Goal: Information Seeking & Learning: Learn about a topic

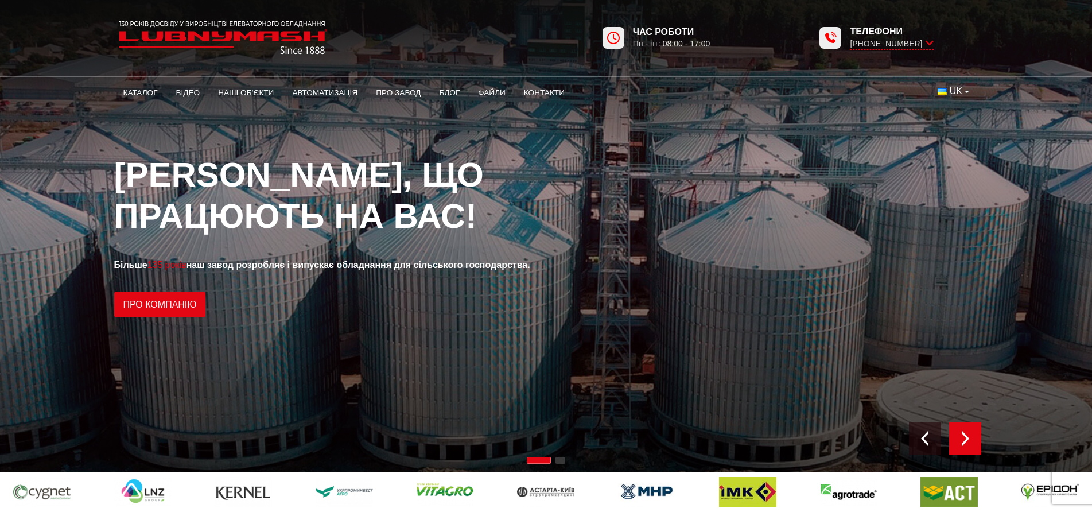
click at [975, 438] on div "Next slide" at bounding box center [965, 438] width 32 height 32
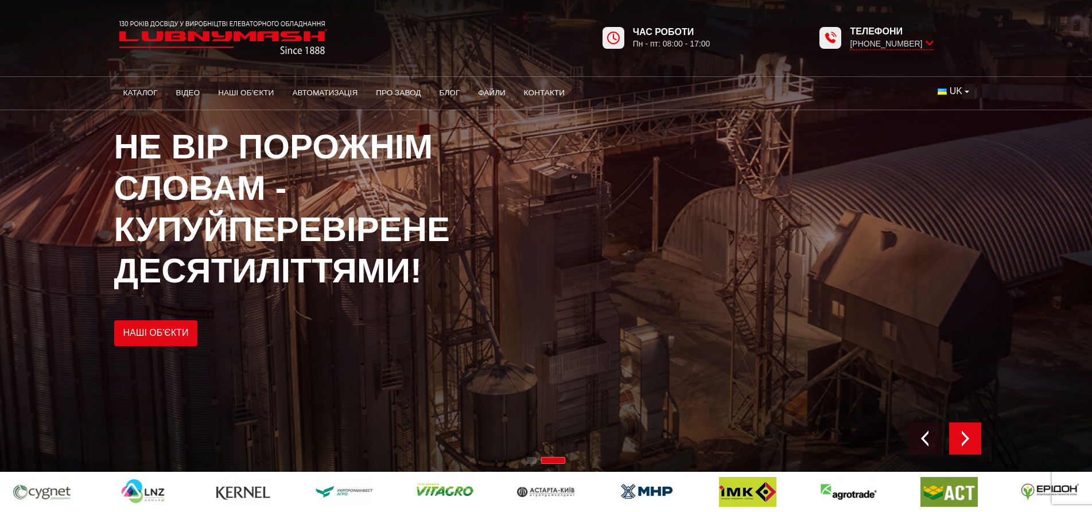
click at [975, 438] on div "Next slide" at bounding box center [965, 438] width 32 height 32
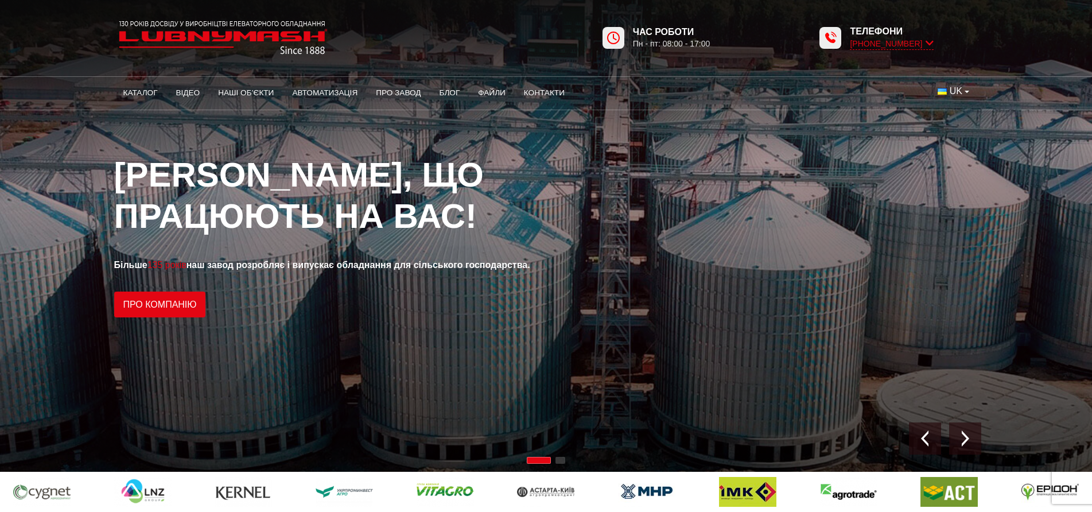
drag, startPoint x: 863, startPoint y: 87, endPoint x: 910, endPoint y: 49, distance: 59.9
click at [690, 128] on div "1 / 2" at bounding box center [546, 236] width 1092 height 472
click at [928, 41] on icon at bounding box center [929, 43] width 8 height 11
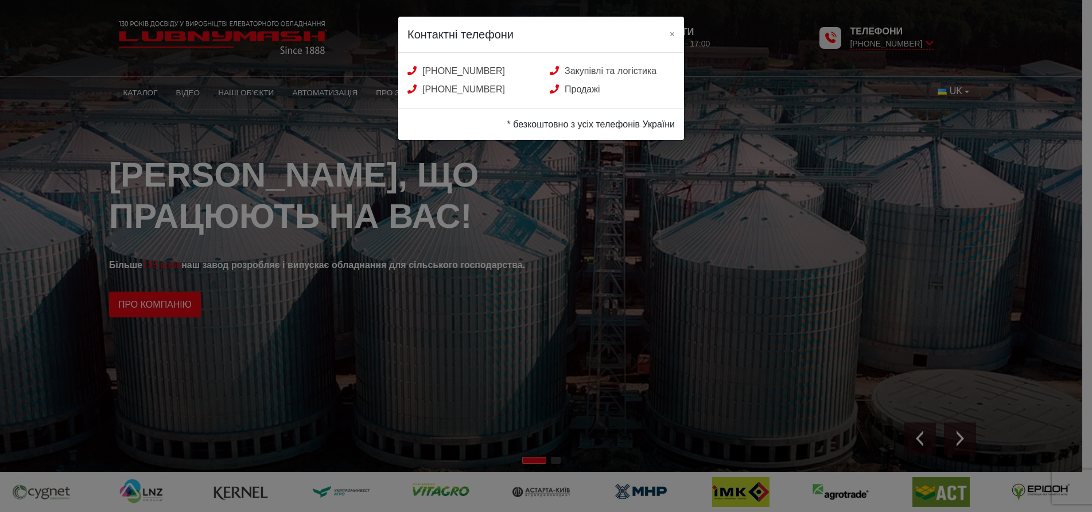
click at [605, 291] on div "Контактні телефони × +38 (050) 580 22 36 Закупівлі та логістика +38 (050) 308 4…" at bounding box center [546, 256] width 1092 height 512
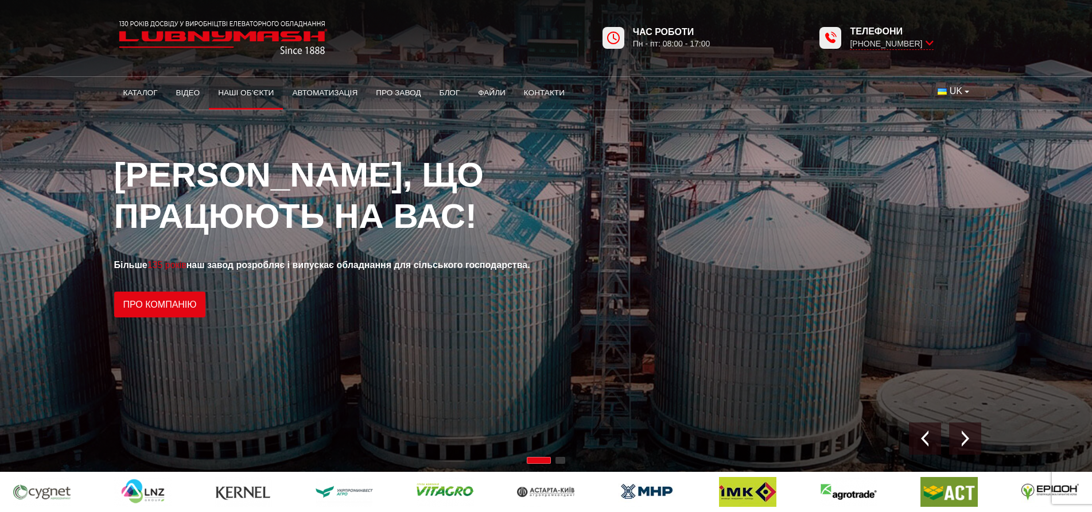
click at [268, 94] on link "Наші об’єкти" at bounding box center [246, 92] width 74 height 25
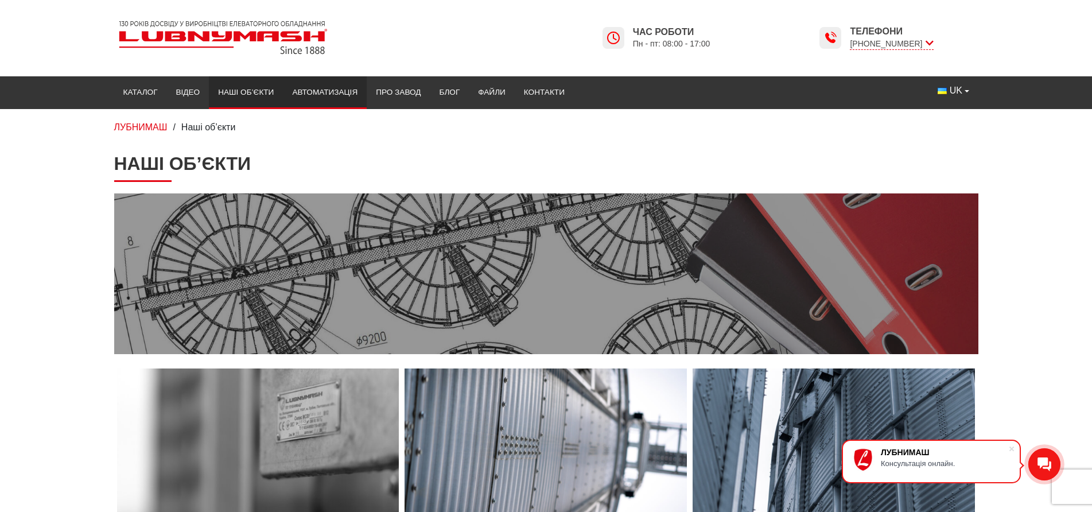
click at [356, 91] on link "Автоматизація" at bounding box center [325, 92] width 84 height 25
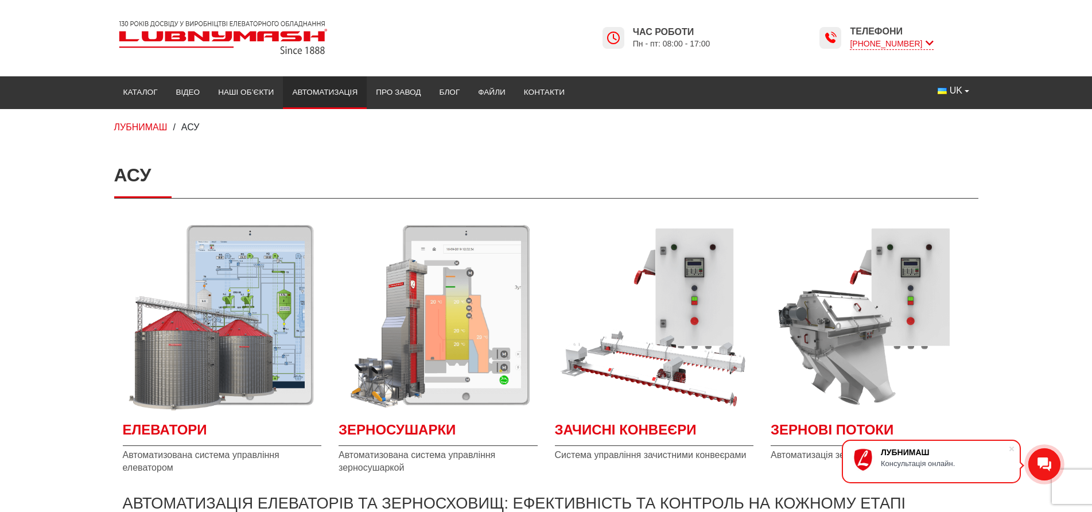
click at [926, 44] on icon at bounding box center [929, 43] width 8 height 11
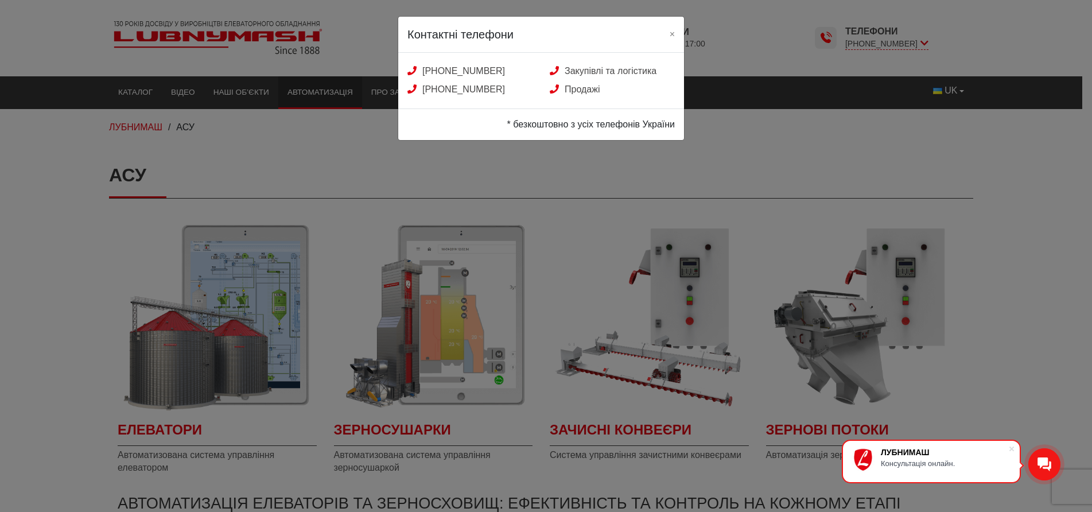
click at [729, 186] on div "Контактні телефони × [PHONE_NUMBER] Закупівлі та логістика [PHONE_NUMBER] Прода…" at bounding box center [546, 256] width 1092 height 512
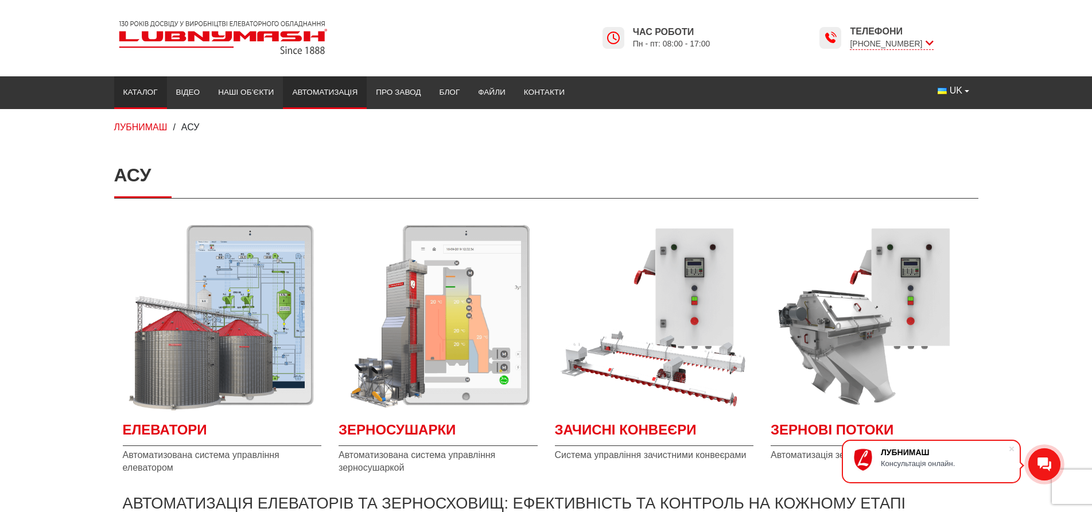
click at [161, 88] on link "Каталог" at bounding box center [140, 92] width 53 height 25
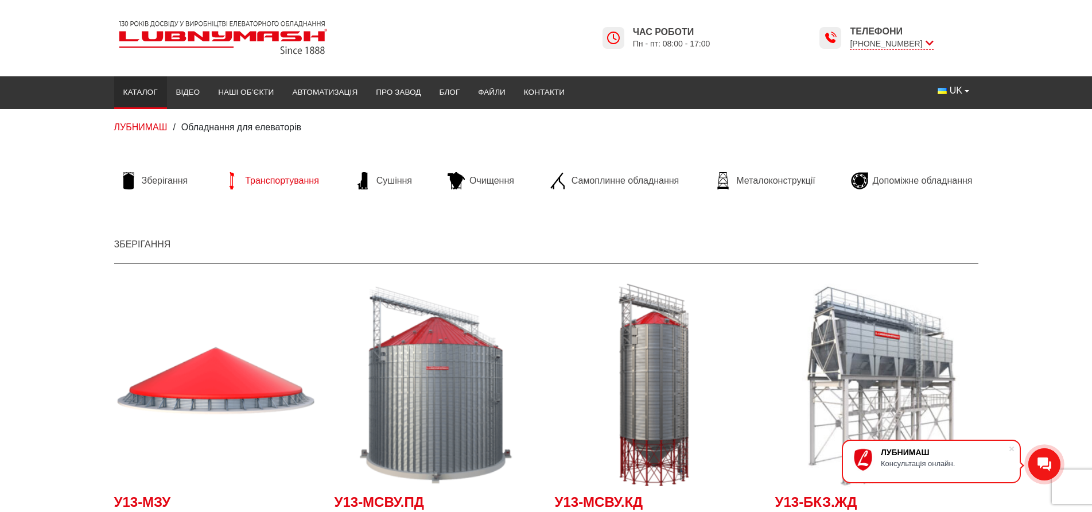
click at [320, 179] on link "Транспортування" at bounding box center [270, 180] width 107 height 17
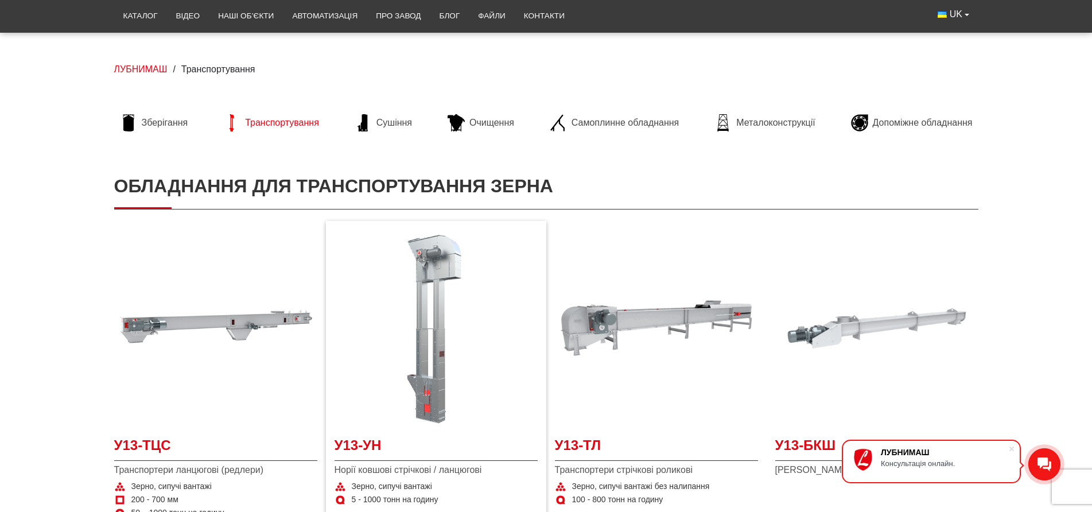
scroll to position [57, 0]
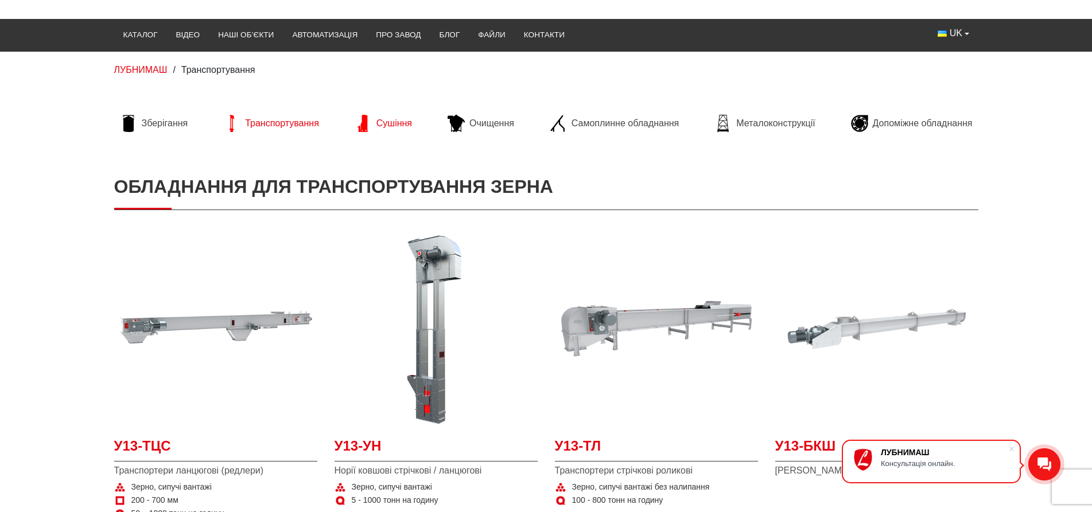
click at [375, 125] on link "Сушіння" at bounding box center [383, 123] width 69 height 17
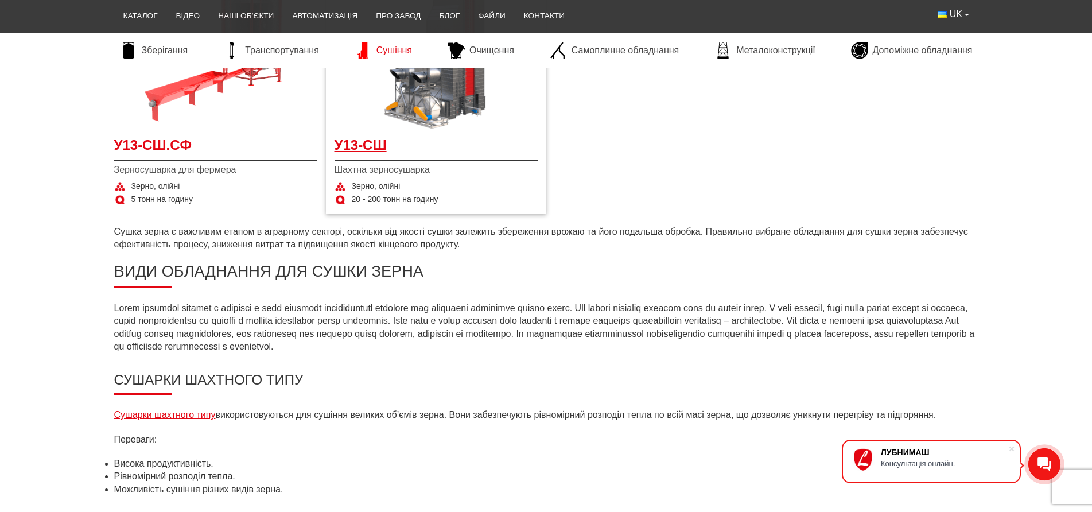
scroll to position [344, 0]
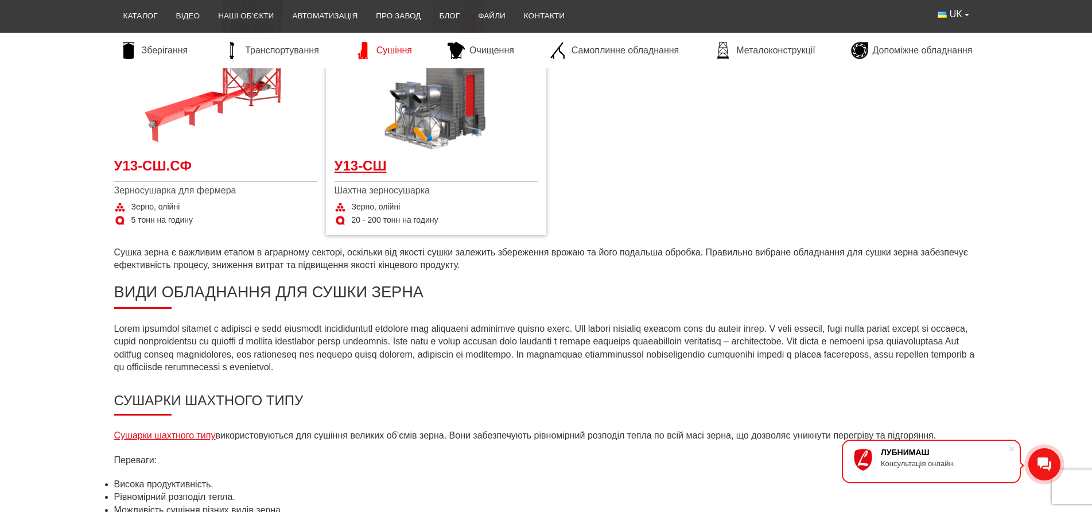
click at [454, 172] on span "У13-СШ" at bounding box center [435, 169] width 203 height 26
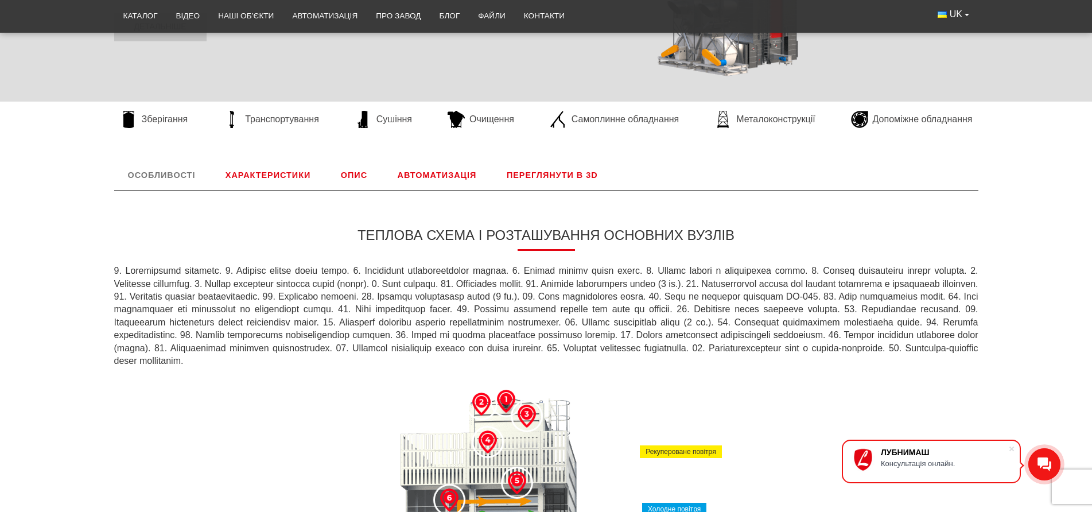
scroll to position [344, 0]
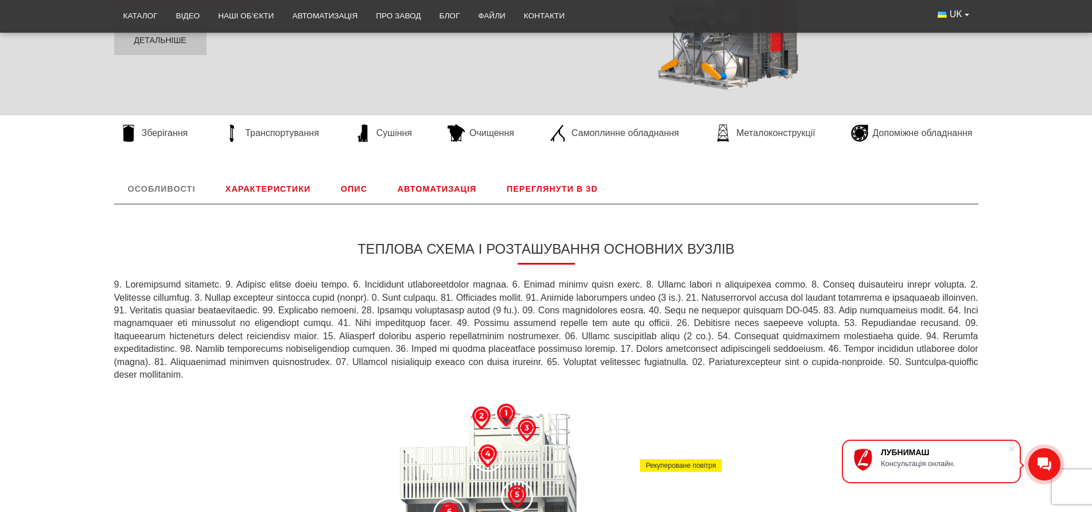
click at [286, 184] on link "Характеристики" at bounding box center [268, 189] width 112 height 30
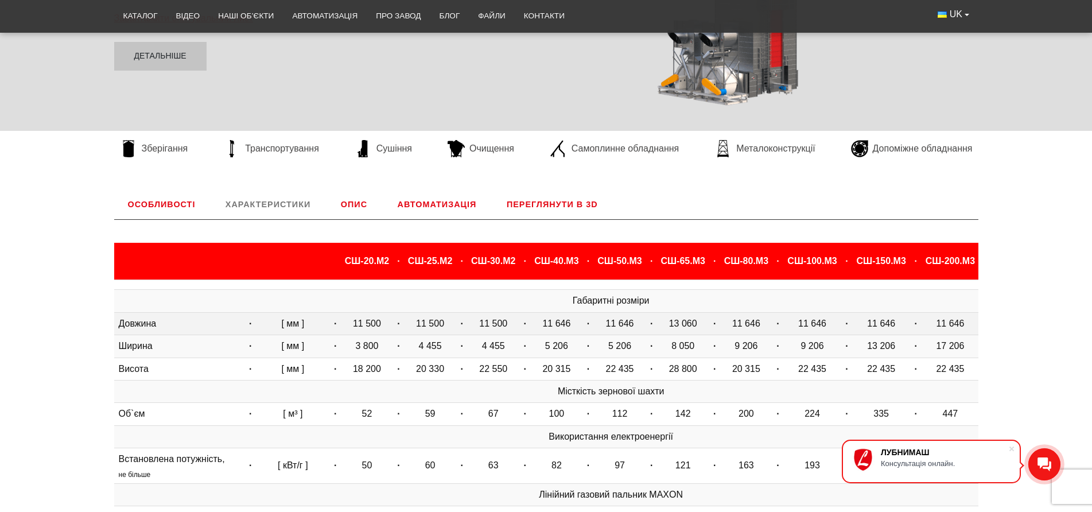
scroll to position [306, 0]
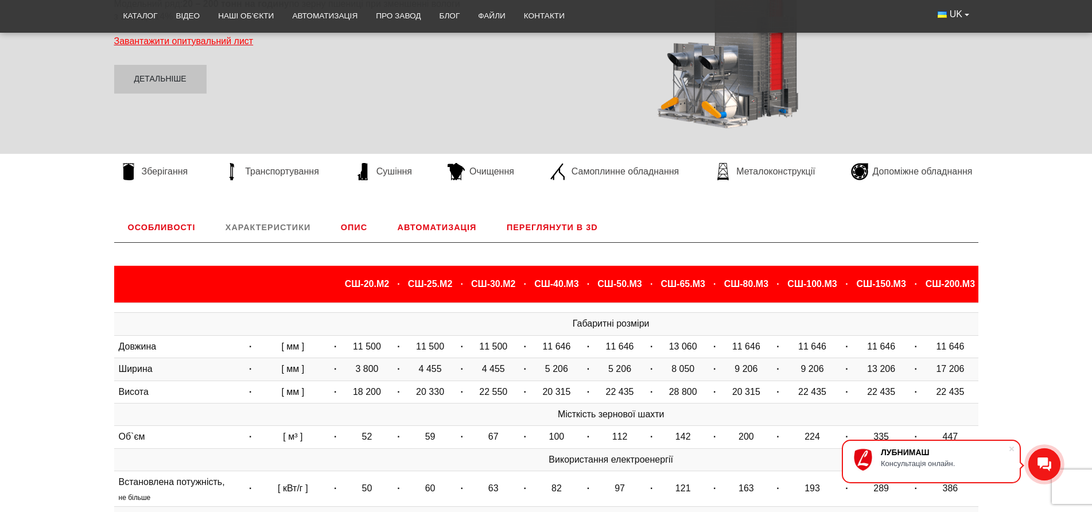
click at [442, 223] on link "Автоматизація" at bounding box center [437, 227] width 107 height 30
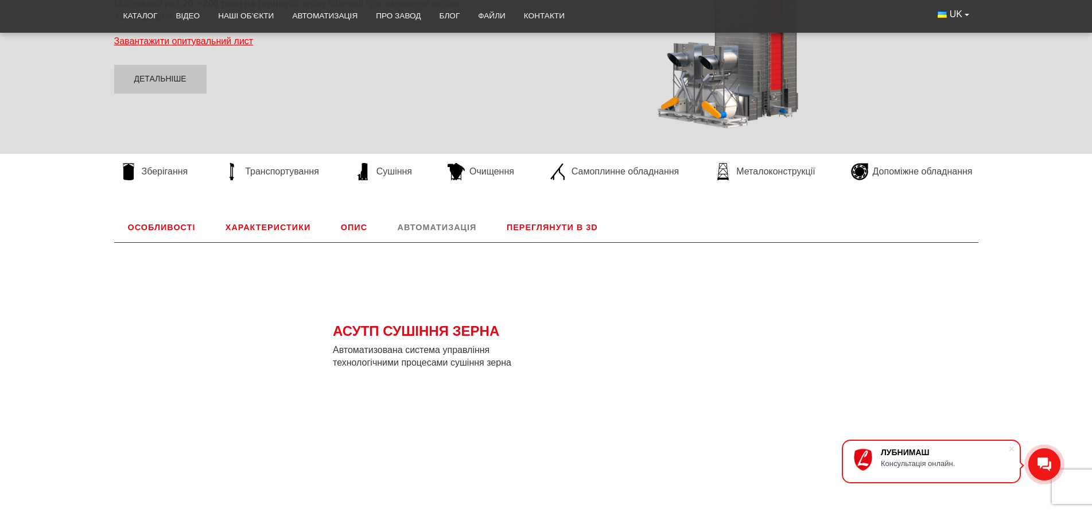
scroll to position [478, 0]
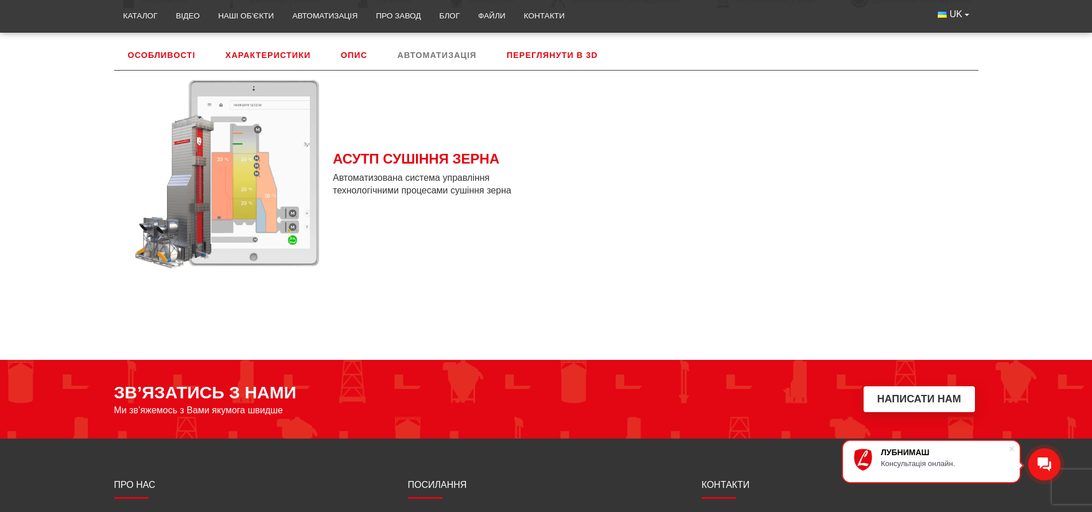
click at [572, 53] on link "Переглянути в 3D" at bounding box center [552, 55] width 119 height 30
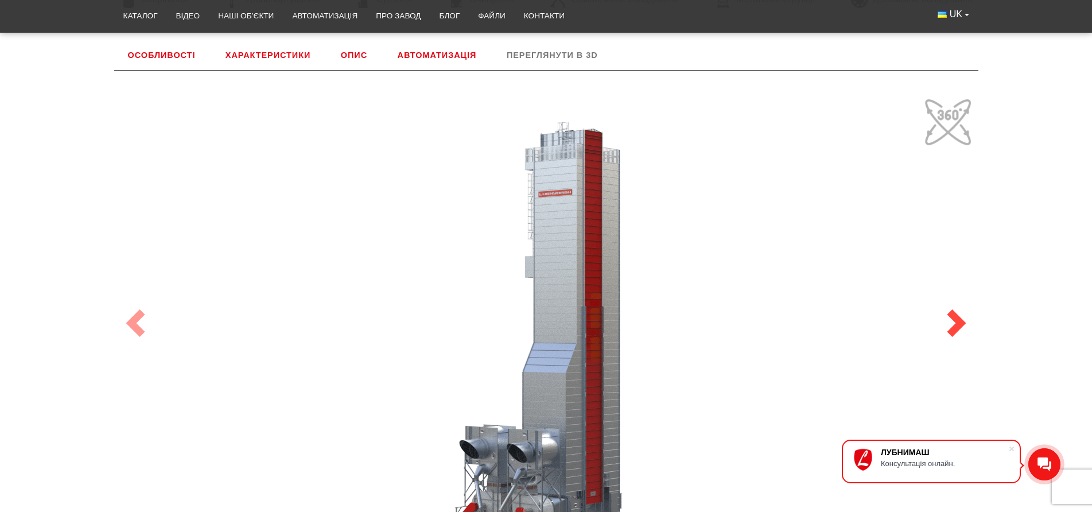
click at [957, 326] on span at bounding box center [956, 323] width 28 height 28
click at [955, 325] on span at bounding box center [956, 323] width 28 height 28
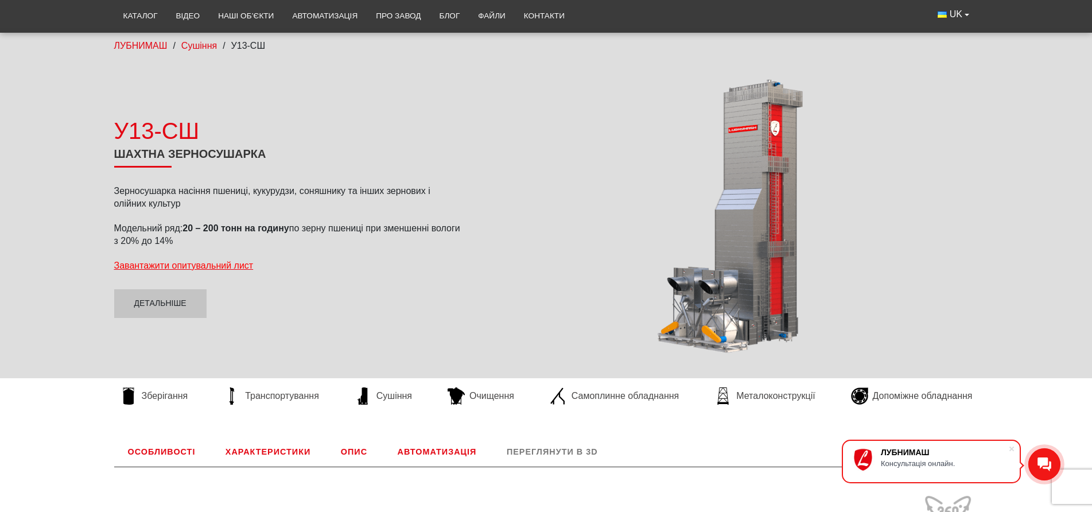
scroll to position [0, 0]
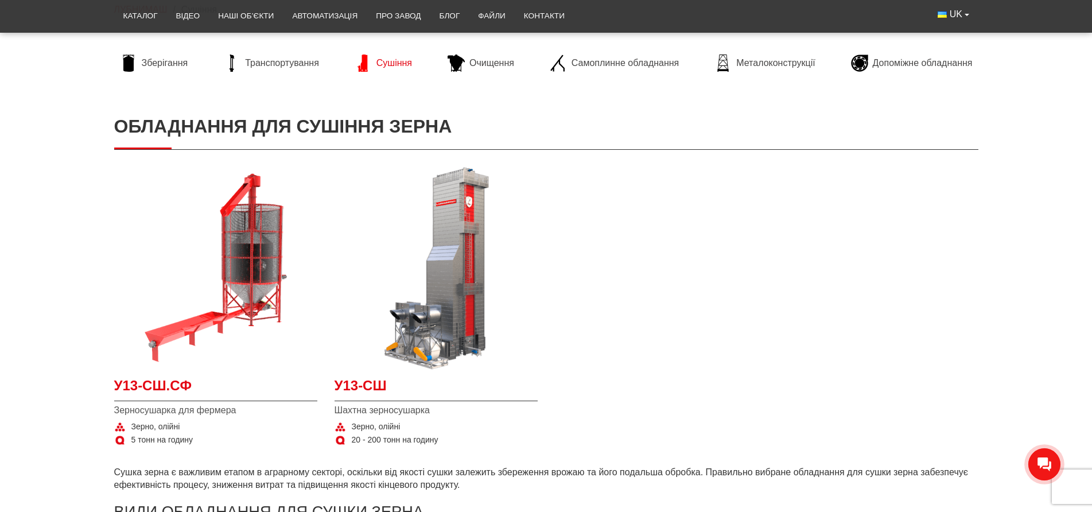
scroll to position [115, 0]
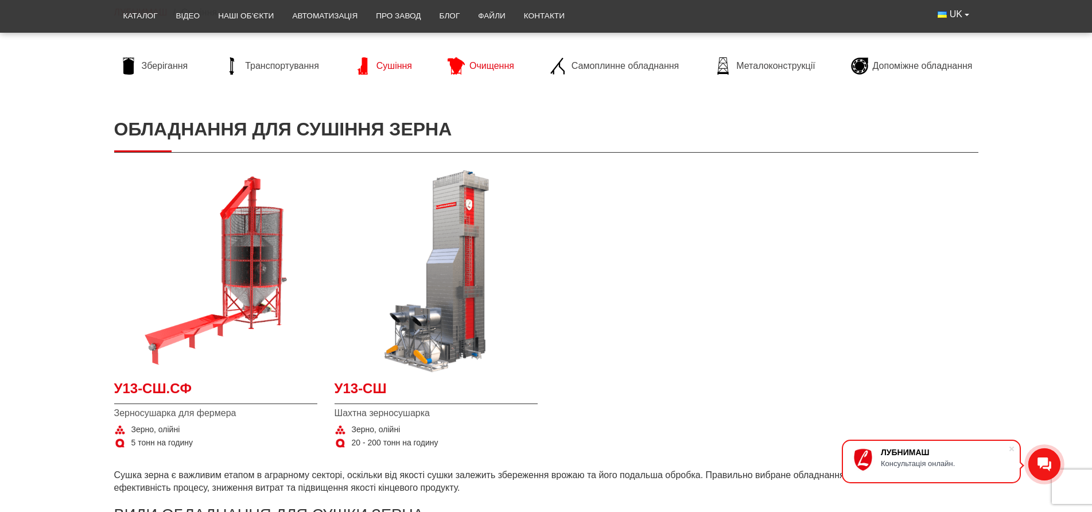
click at [466, 65] on link "Очищення" at bounding box center [481, 65] width 78 height 17
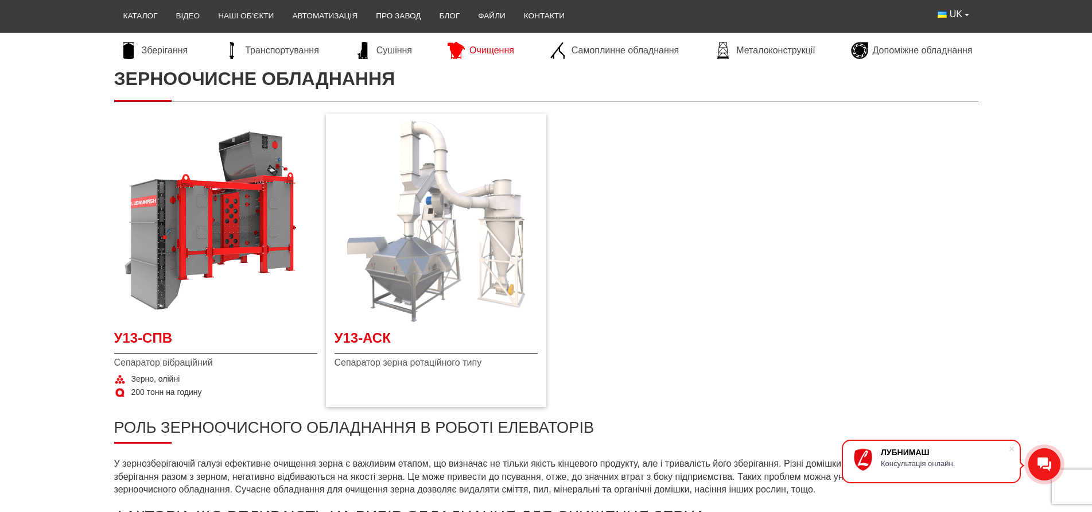
scroll to position [115, 0]
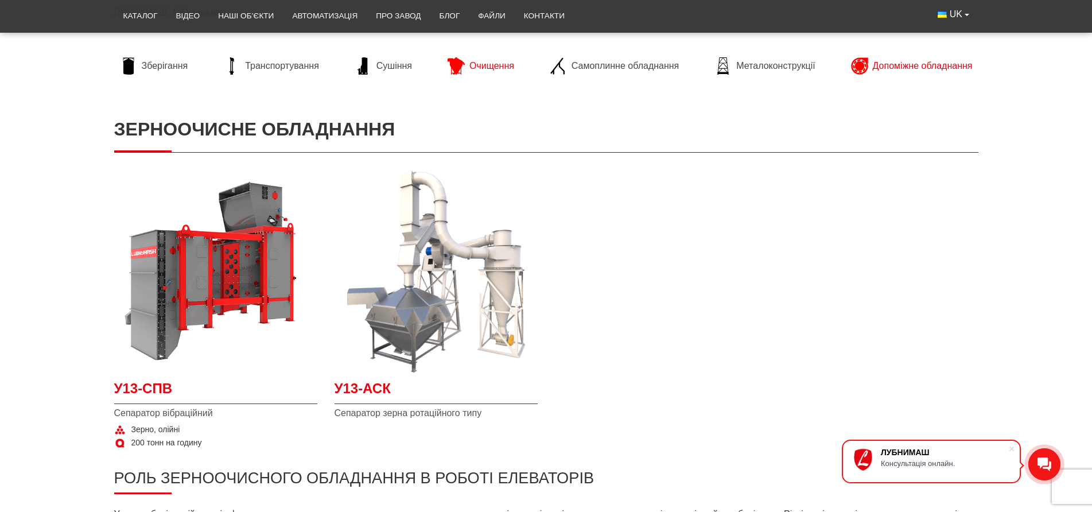
click at [925, 69] on span "Допоміжне обладнання" at bounding box center [922, 66] width 100 height 13
